Goal: Information Seeking & Learning: Learn about a topic

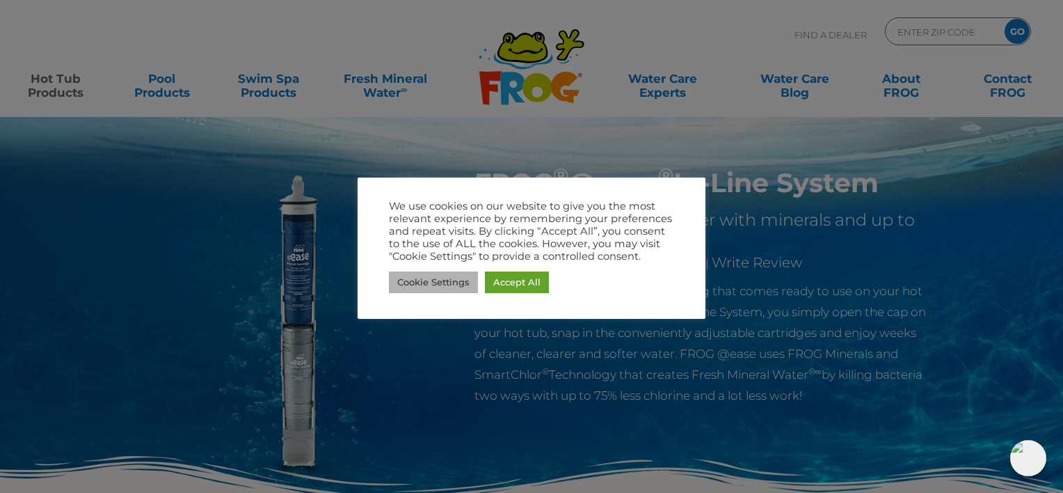
click at [390, 287] on link "Cookie Settings" at bounding box center [433, 282] width 89 height 22
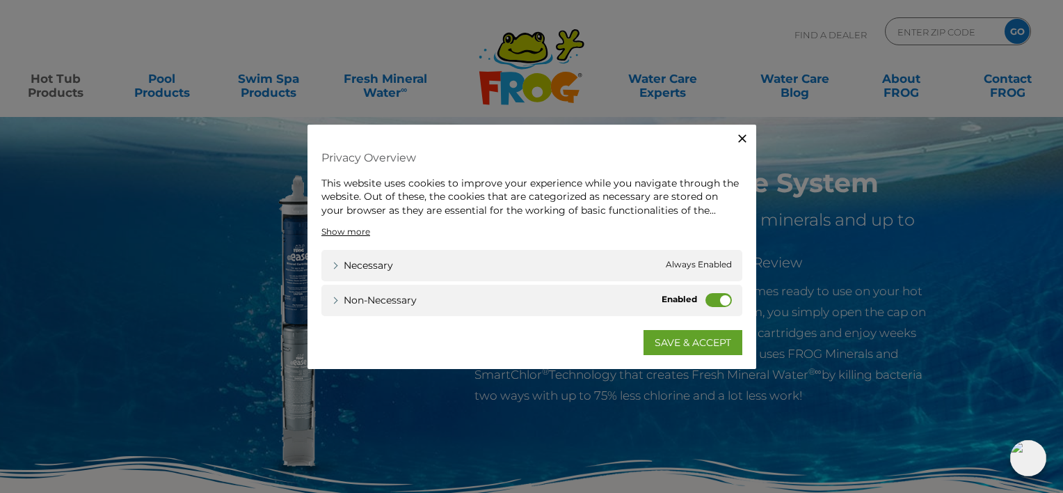
click at [708, 294] on label "Non-necessary" at bounding box center [719, 300] width 26 height 14
click at [0, 0] on input "Non-necessary" at bounding box center [0, 0] width 0 height 0
click at [676, 340] on link "SAVE & ACCEPT" at bounding box center [693, 342] width 99 height 25
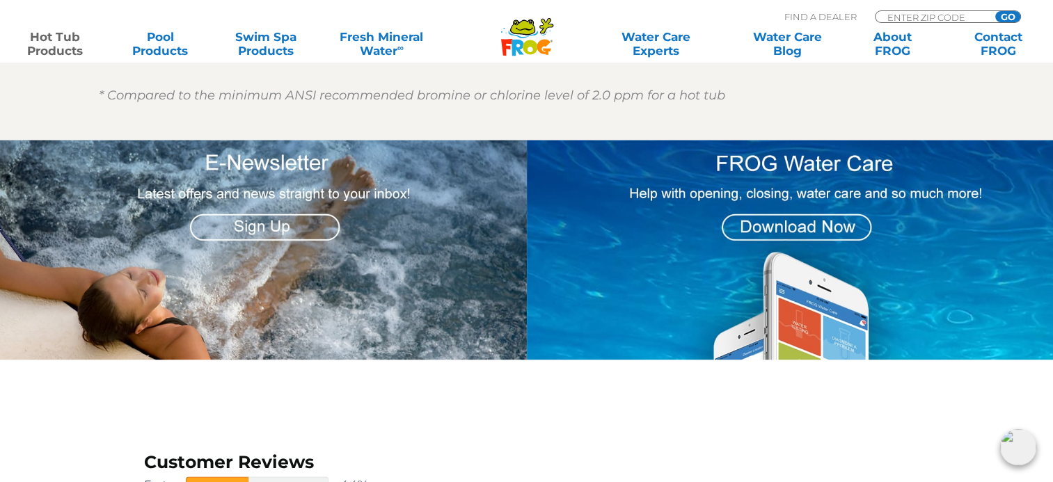
scroll to position [1729, 0]
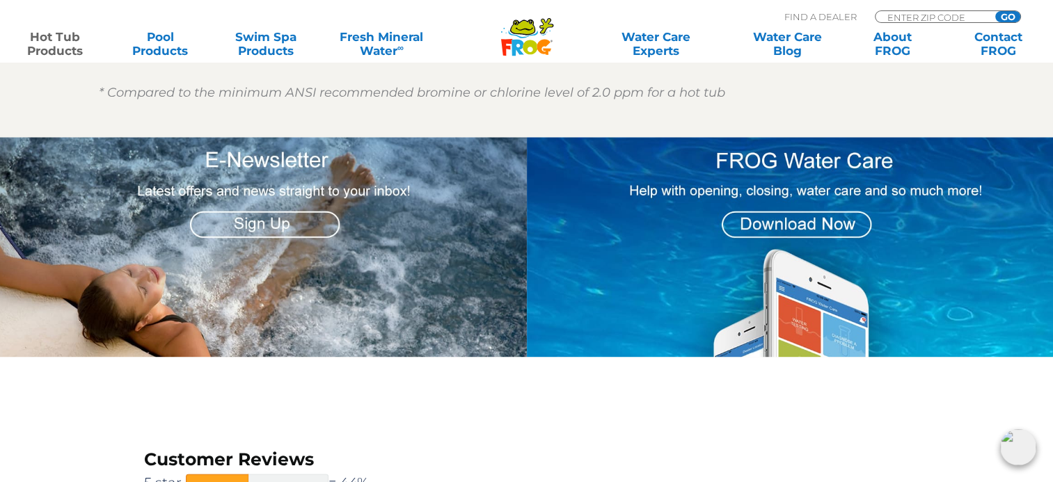
click at [775, 230] on img at bounding box center [793, 247] width 532 height 220
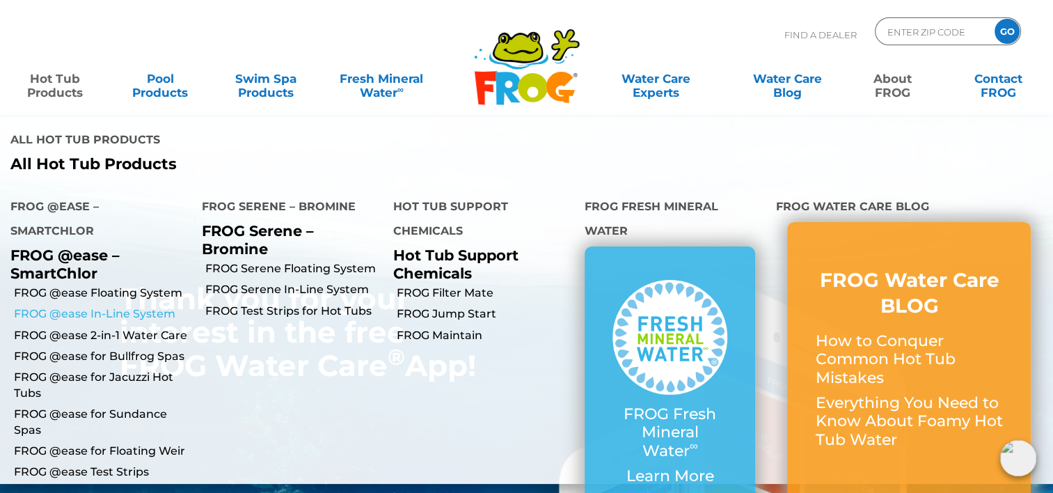
scroll to position [10, 0]
click at [35, 312] on link "FROG @ease In-Line System" at bounding box center [102, 313] width 177 height 15
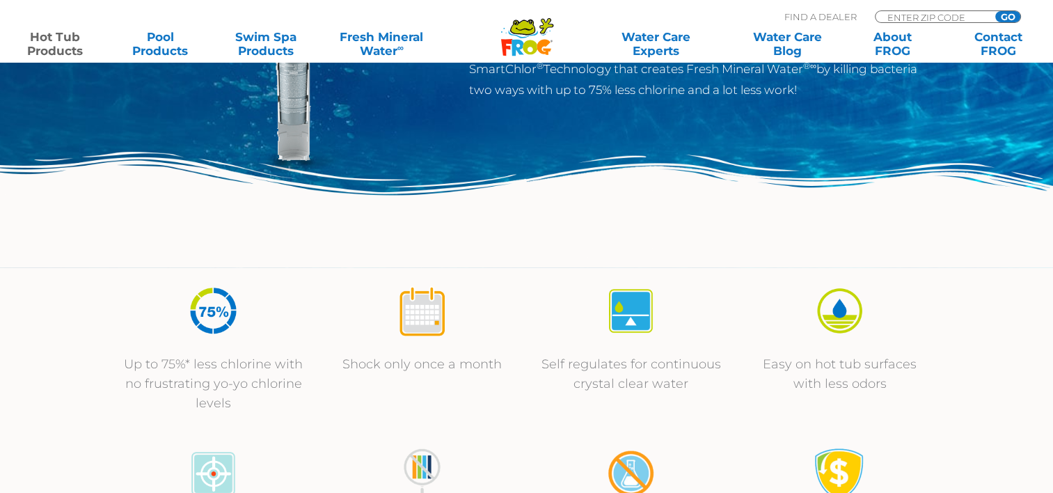
scroll to position [312, 0]
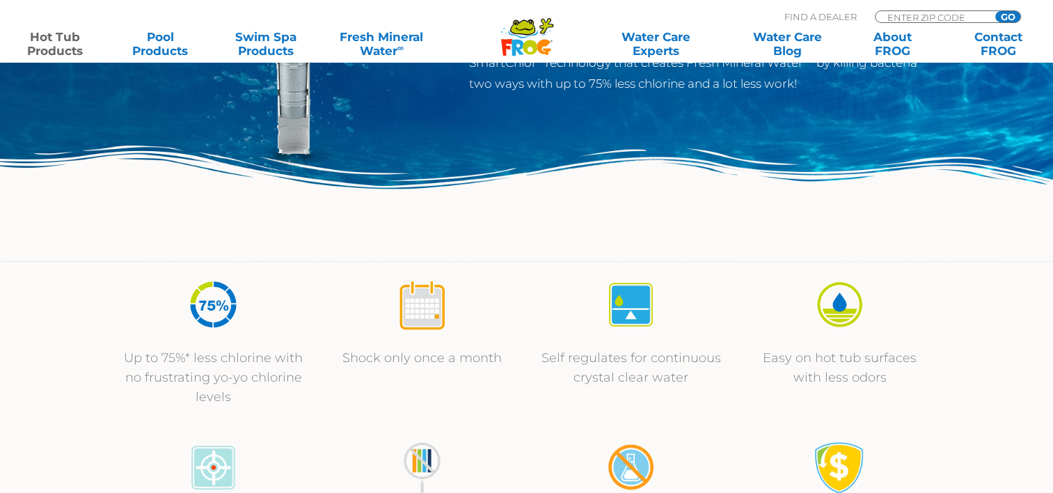
click at [416, 311] on img at bounding box center [422, 304] width 52 height 52
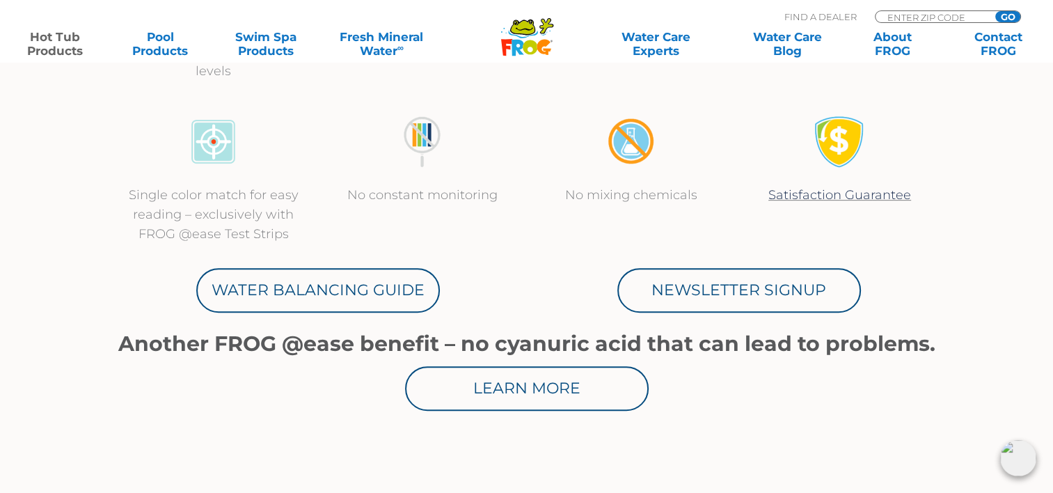
scroll to position [640, 0]
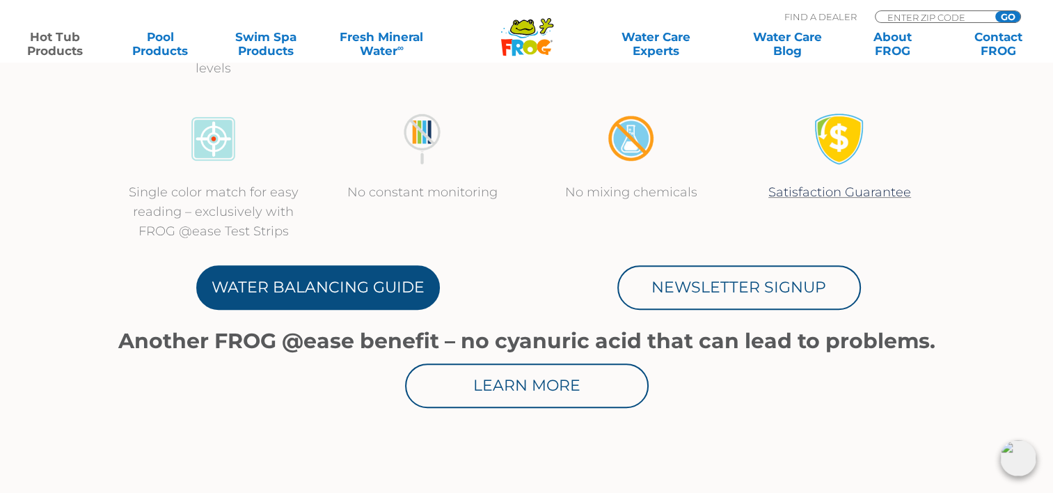
click at [376, 287] on link "Water Balancing Guide" at bounding box center [318, 287] width 244 height 45
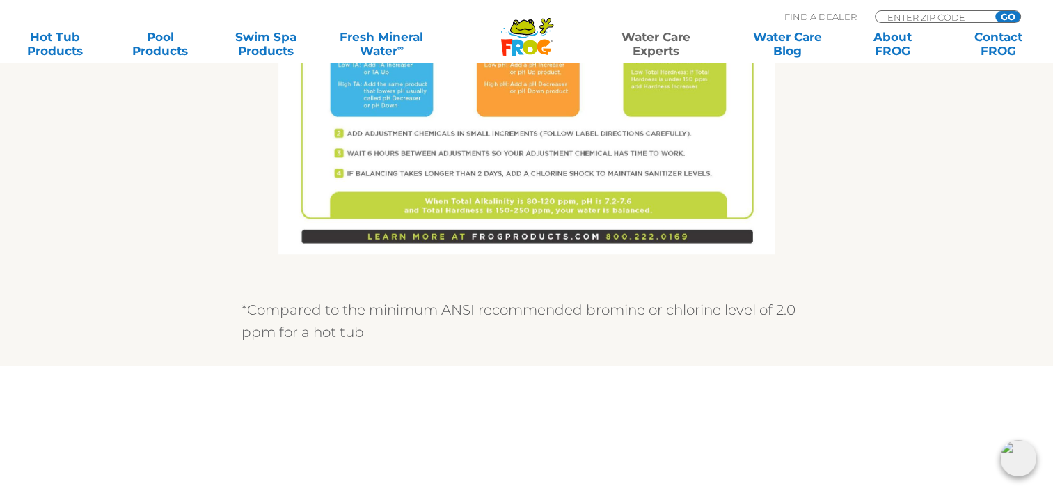
scroll to position [1130, 0]
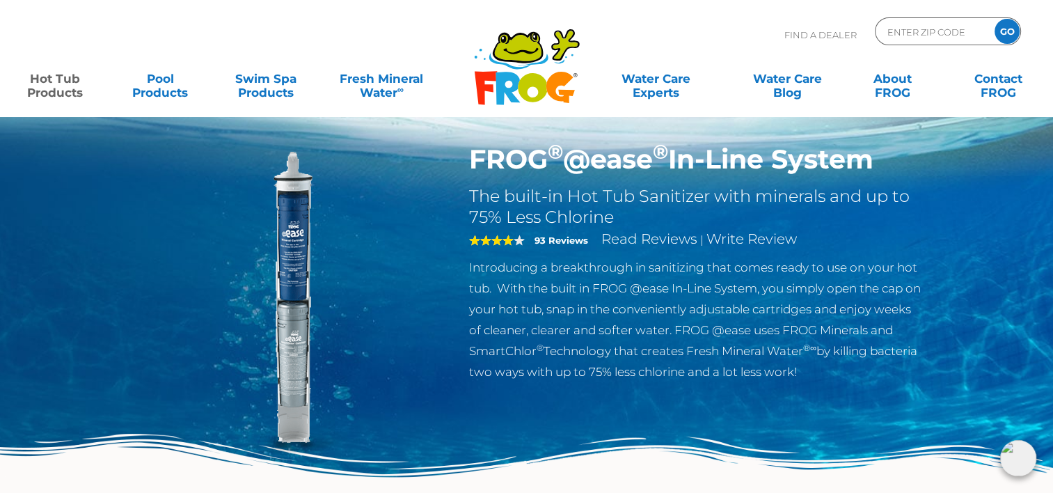
scroll to position [13, 0]
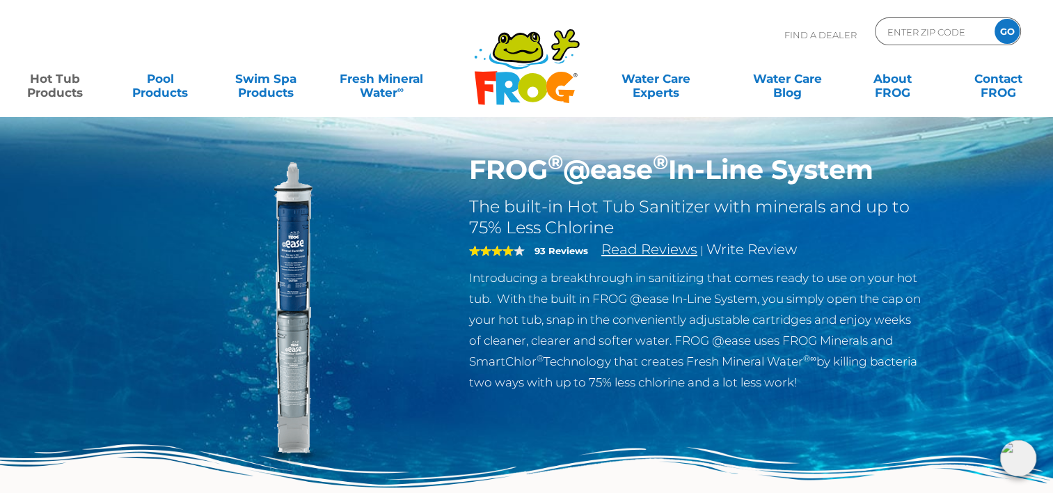
click at [651, 248] on link "Read Reviews" at bounding box center [649, 249] width 96 height 17
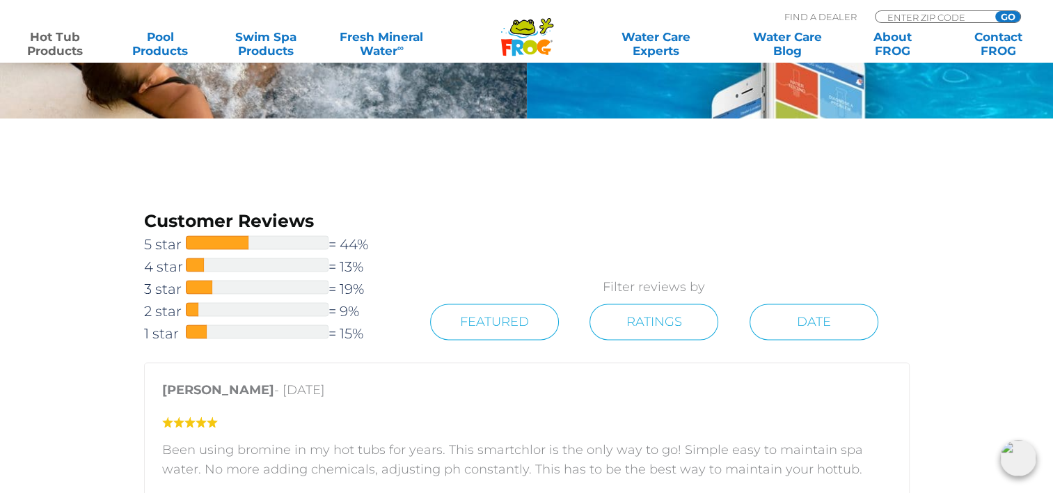
scroll to position [1966, 0]
click at [168, 331] on span "1 star" at bounding box center [165, 333] width 42 height 22
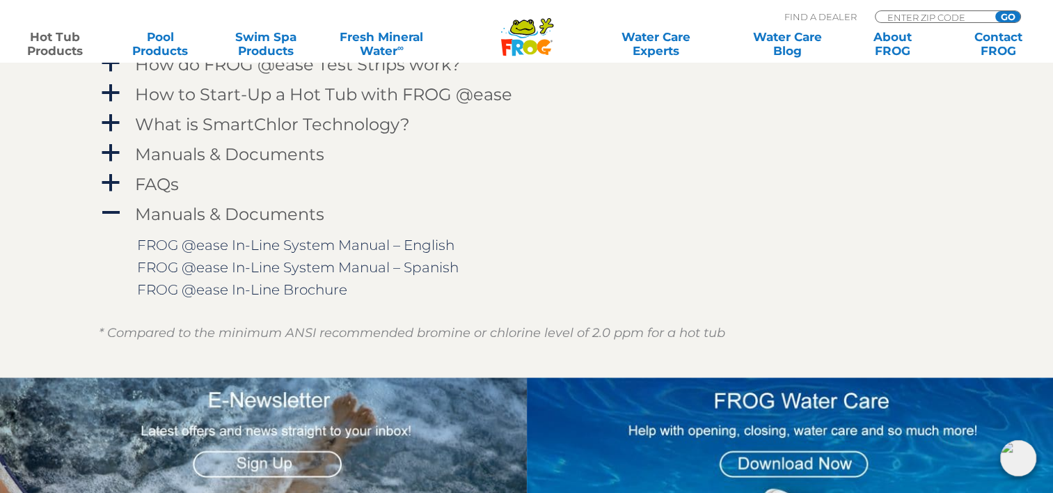
scroll to position [1489, 0]
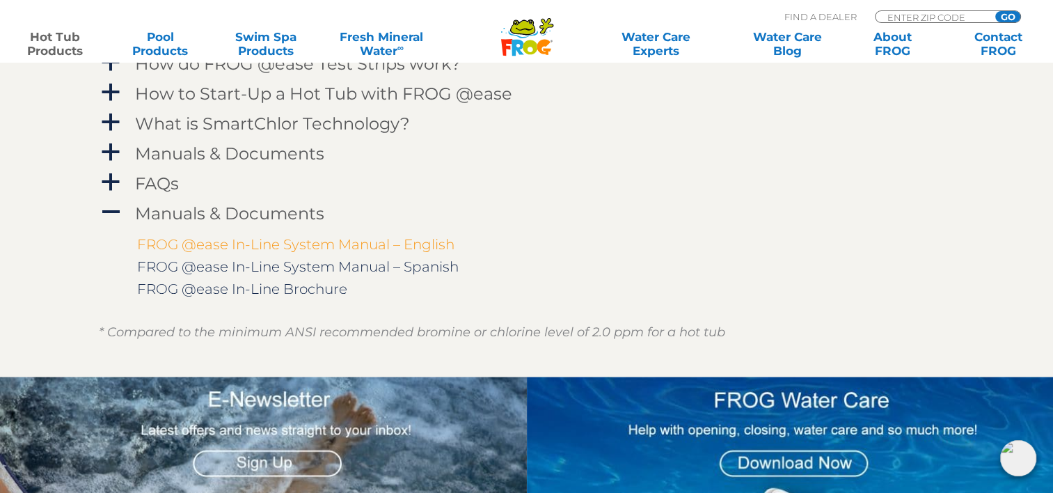
click at [175, 241] on link "FROG @ease In-Line System Manual – English" at bounding box center [295, 244] width 317 height 17
